Goal: Find contact information: Find contact information

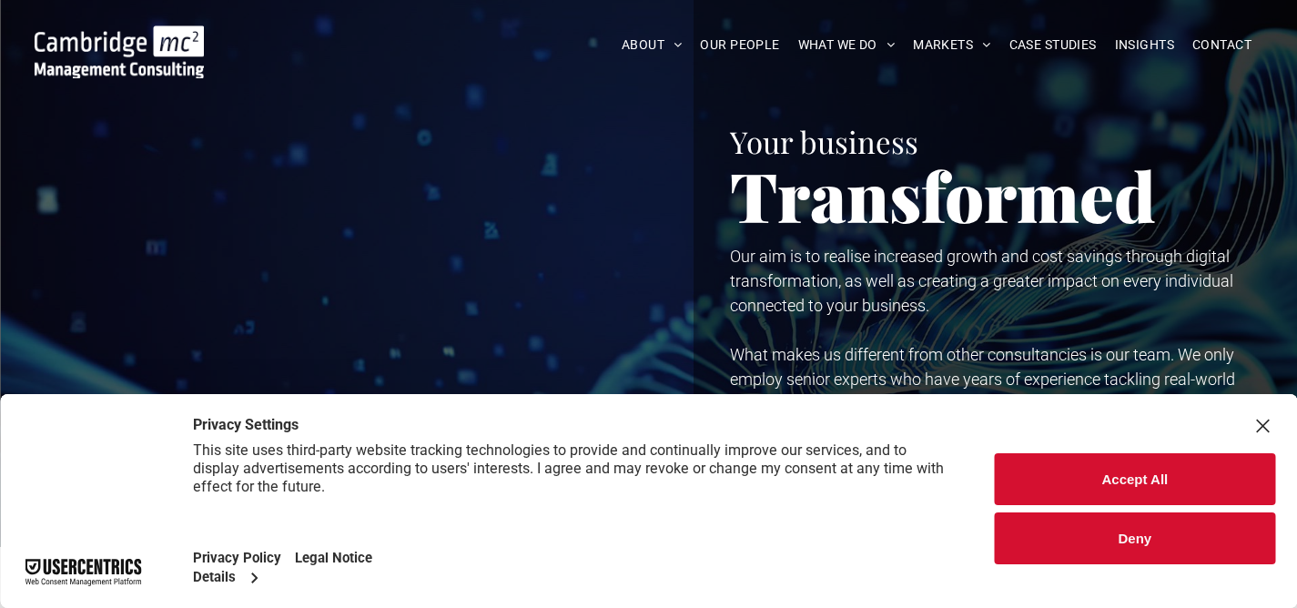
click at [1110, 476] on button "Accept All" at bounding box center [1135, 479] width 280 height 52
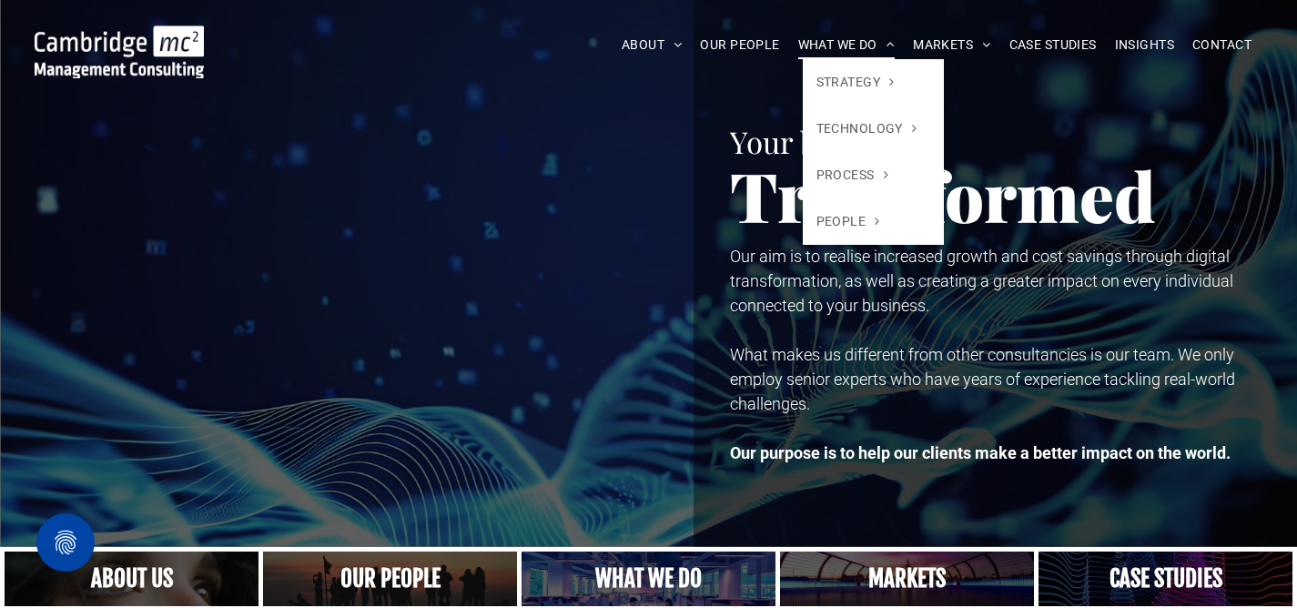
click at [829, 38] on span "WHAT WE DO" at bounding box center [846, 45] width 97 height 28
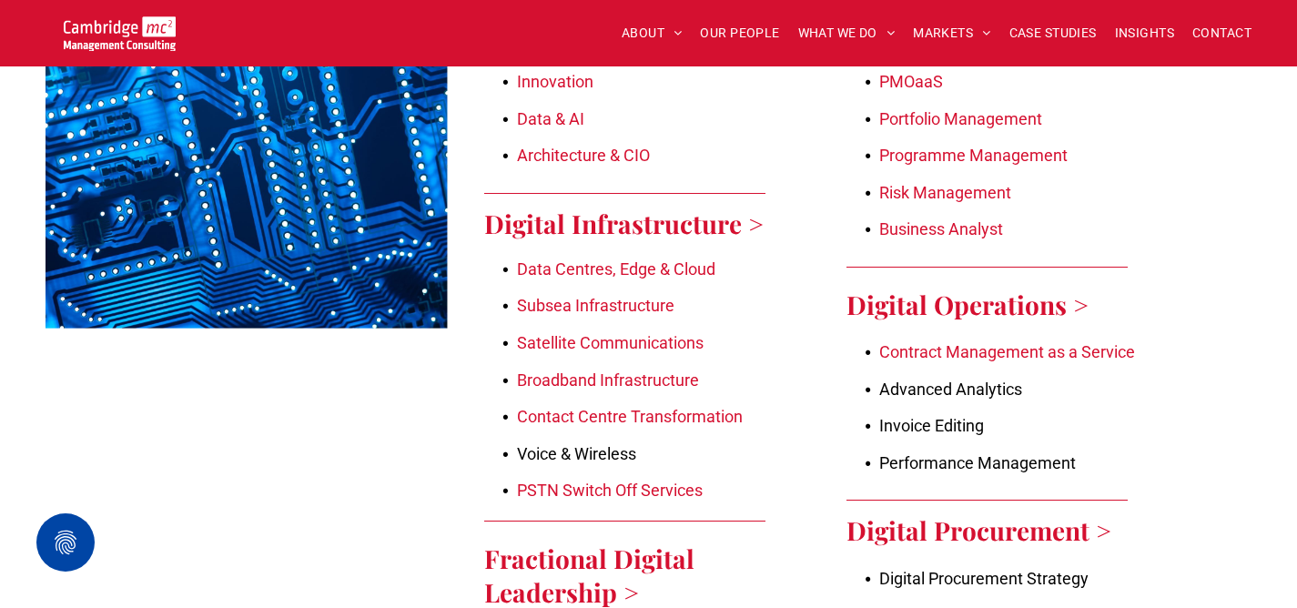
scroll to position [2043, 0]
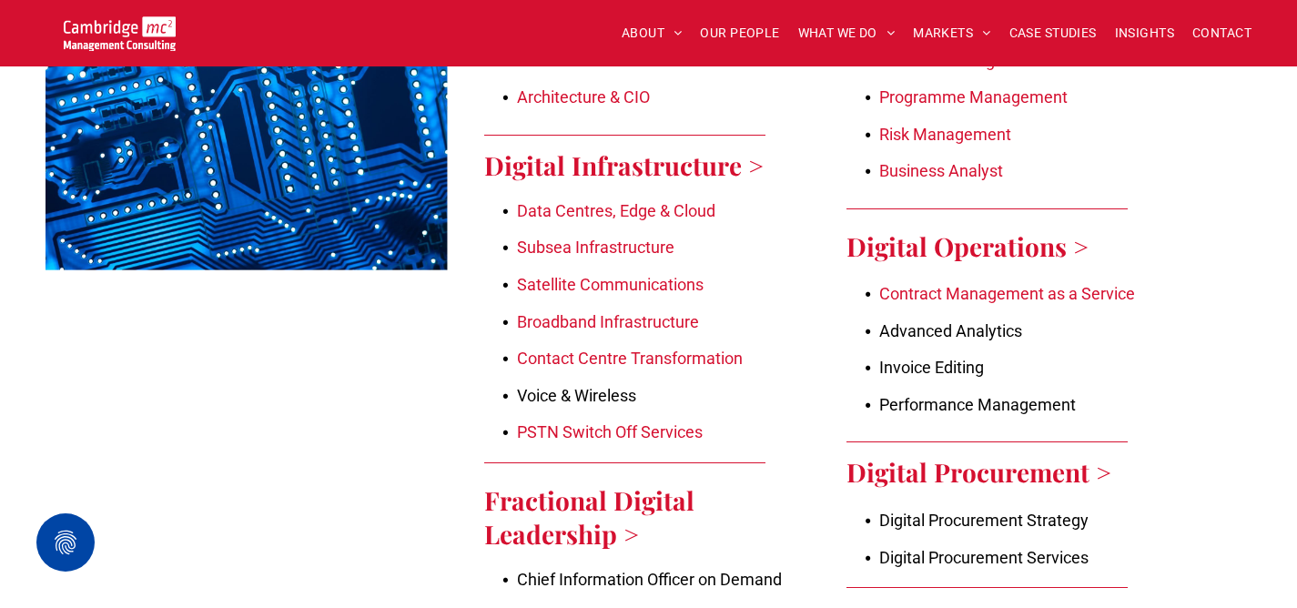
click at [588, 208] on link "Data Centres, Edge & Cloud" at bounding box center [616, 210] width 198 height 19
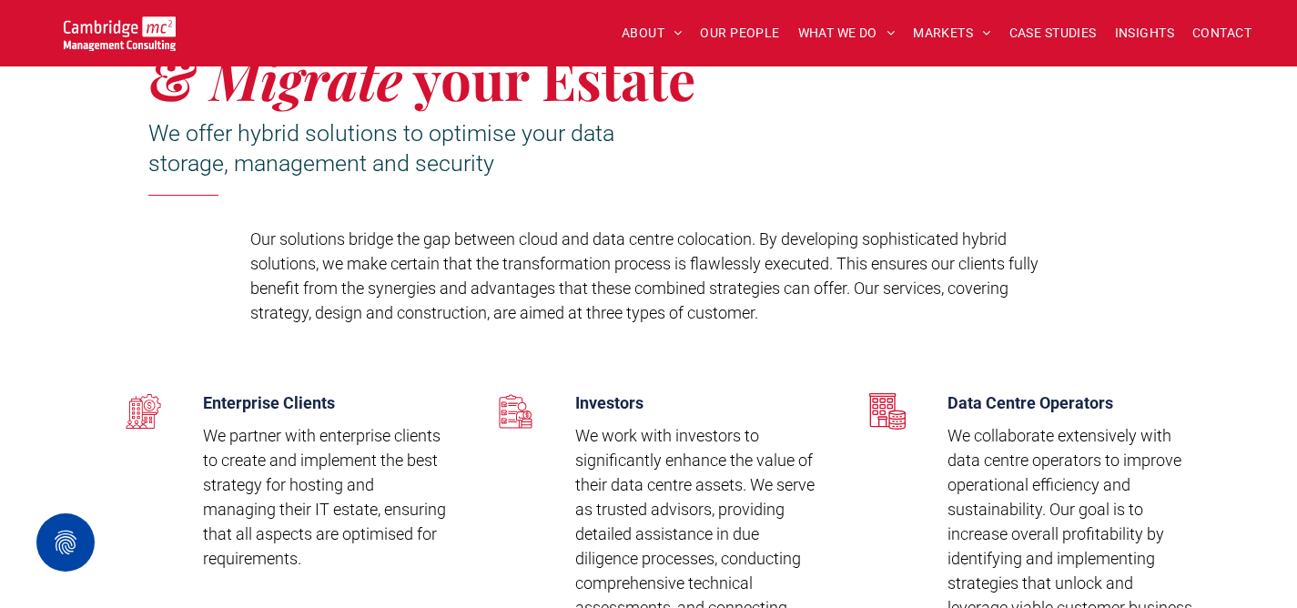
scroll to position [641, 0]
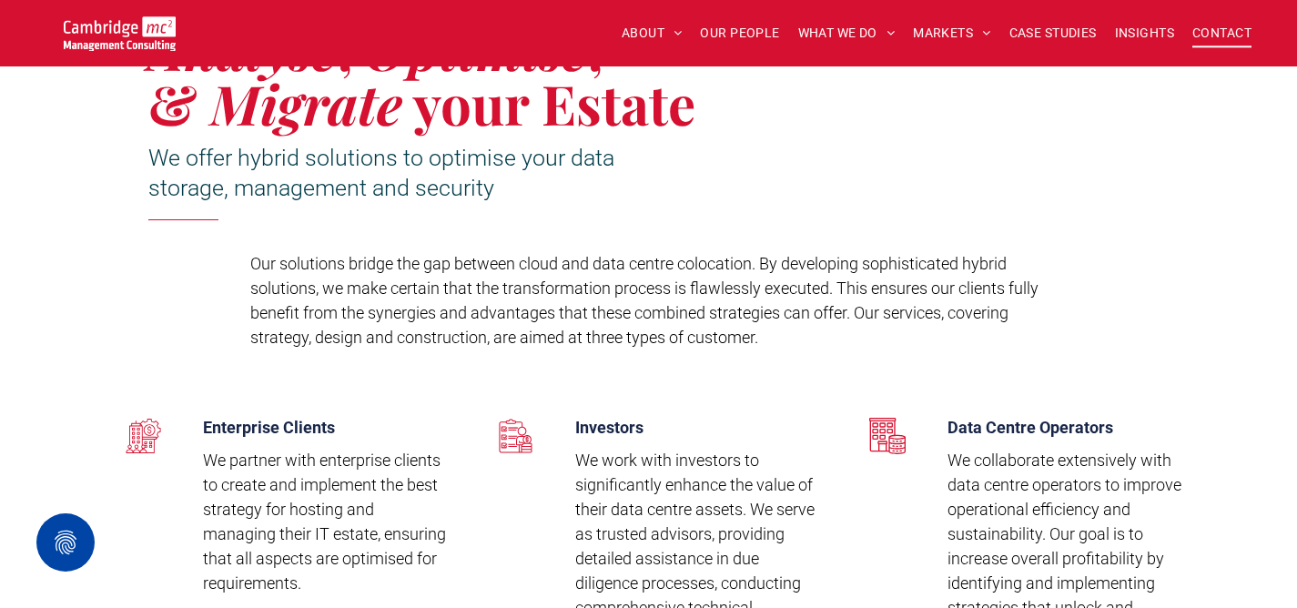
click at [1214, 33] on span "CONTACT" at bounding box center [1222, 33] width 59 height 28
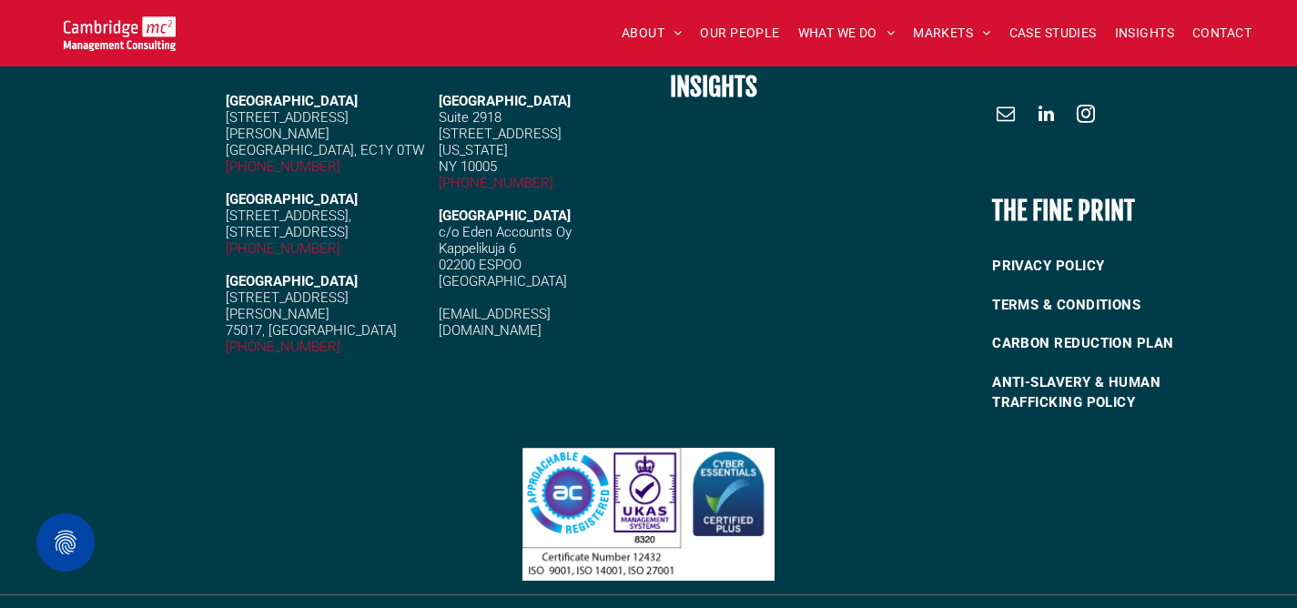
scroll to position [1947, 0]
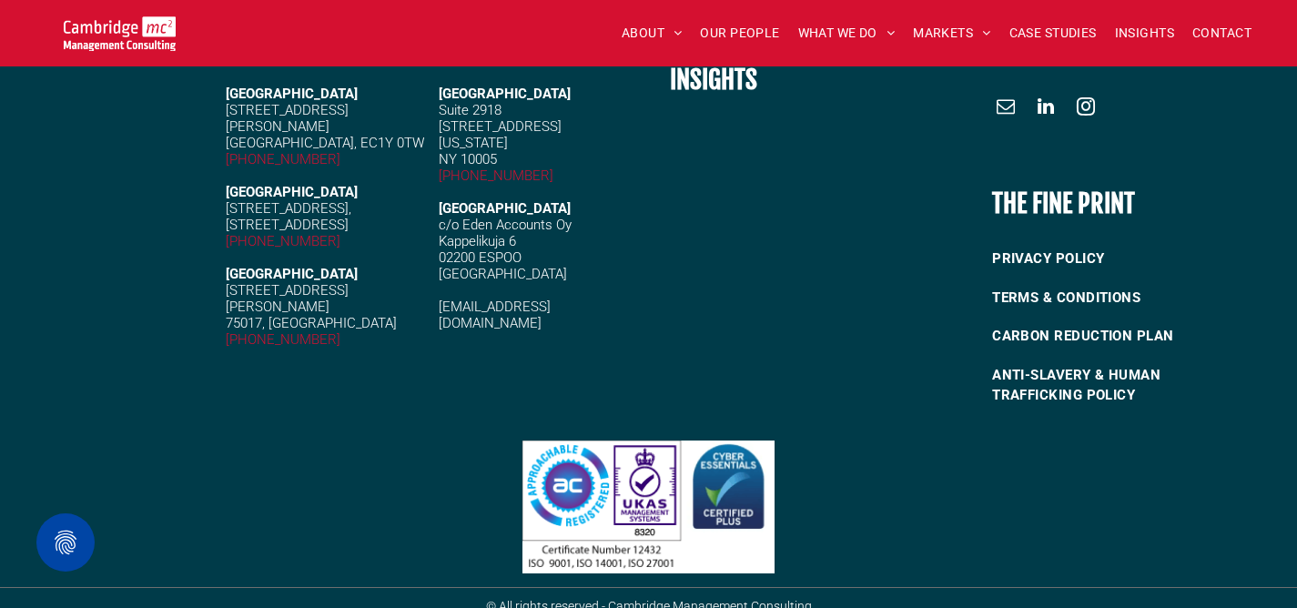
click at [1036, 93] on span "linkedin" at bounding box center [1045, 107] width 29 height 29
